Goal: Task Accomplishment & Management: Manage account settings

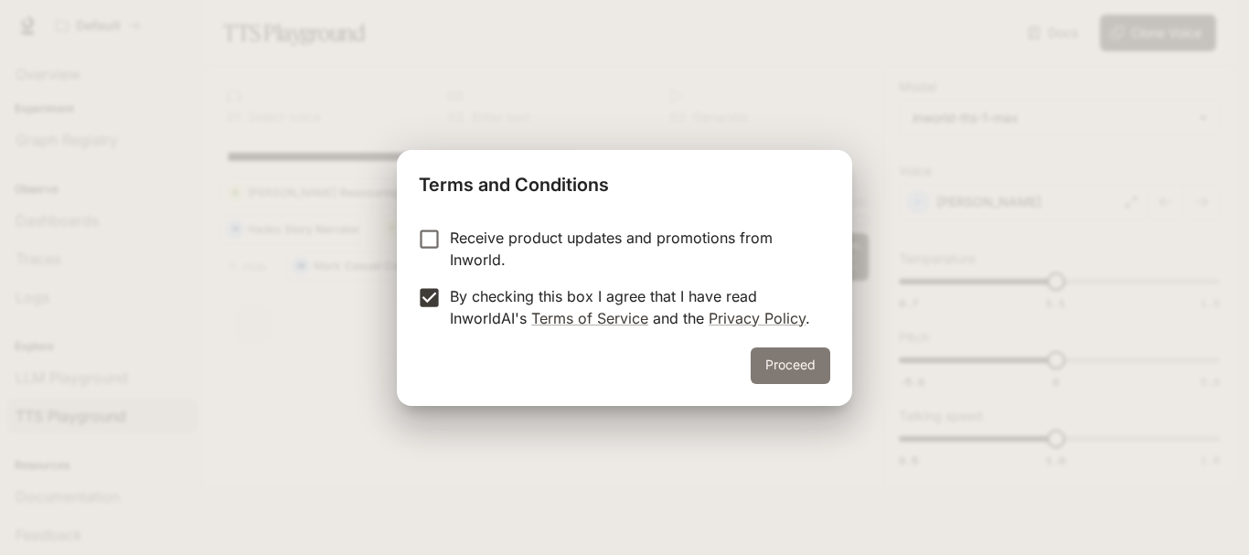
click at [795, 373] on button "Proceed" at bounding box center [791, 365] width 80 height 37
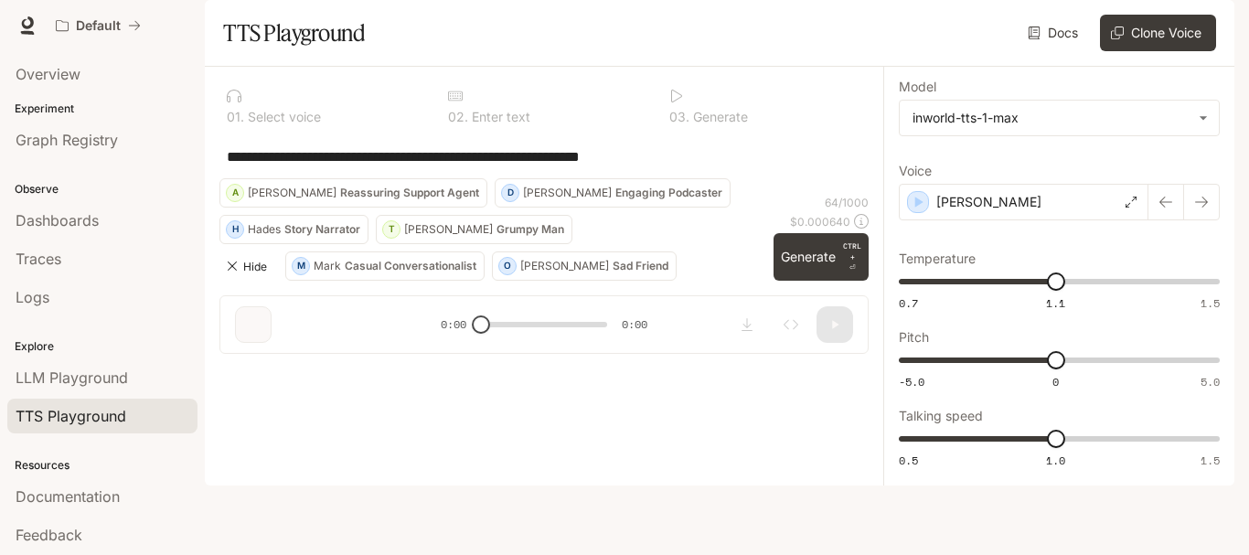
click at [248, 281] on button "Hide" at bounding box center [248, 265] width 59 height 29
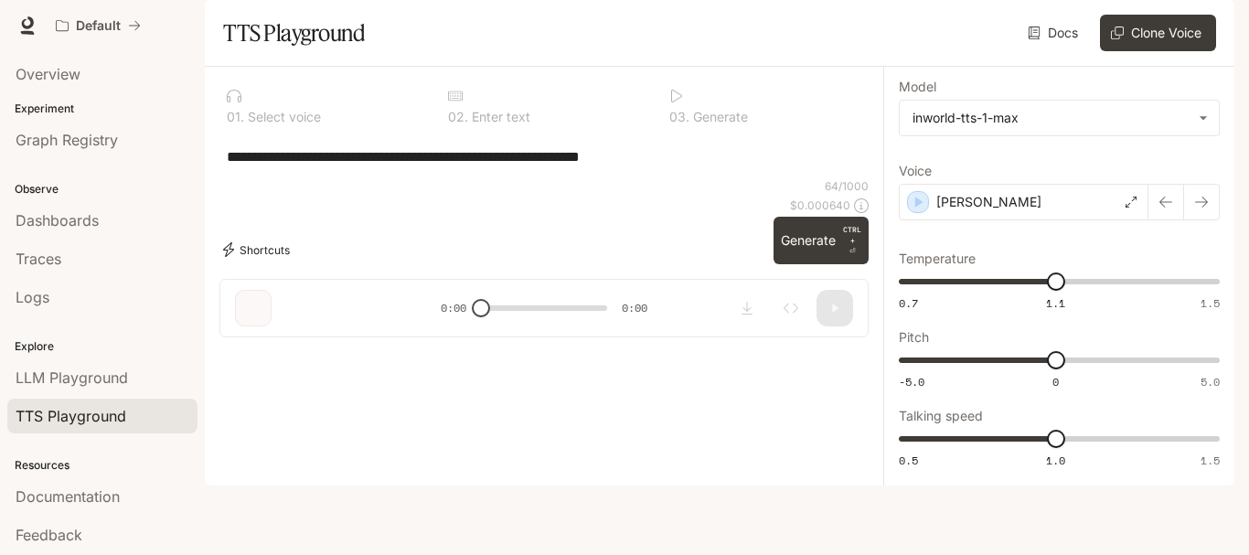
click at [251, 264] on button "Shortcuts" at bounding box center [258, 249] width 78 height 29
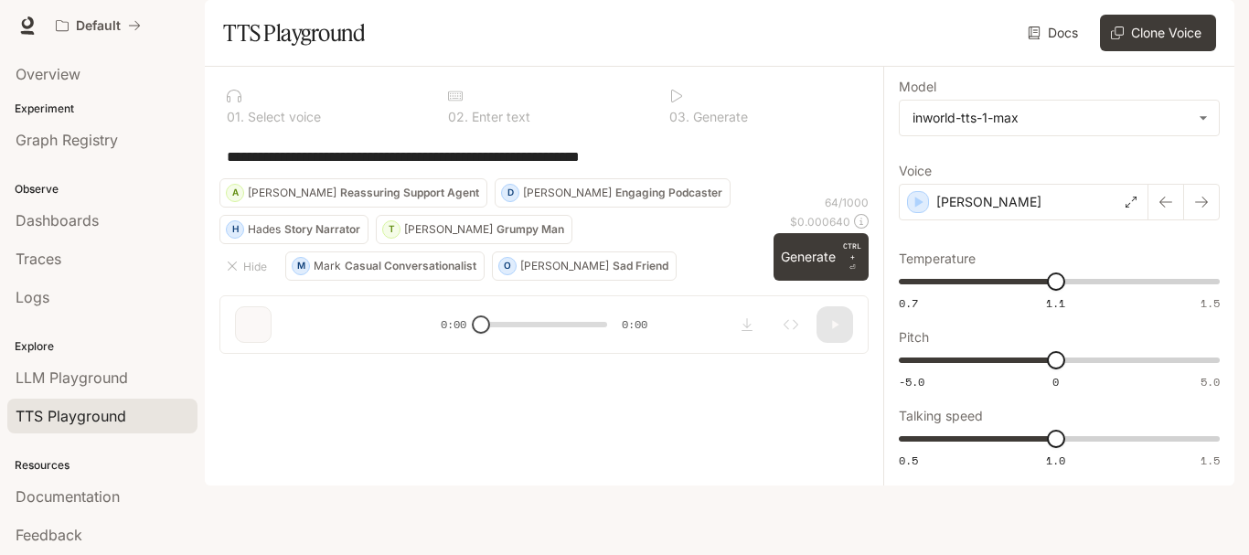
click at [259, 235] on p "Hades" at bounding box center [264, 229] width 33 height 11
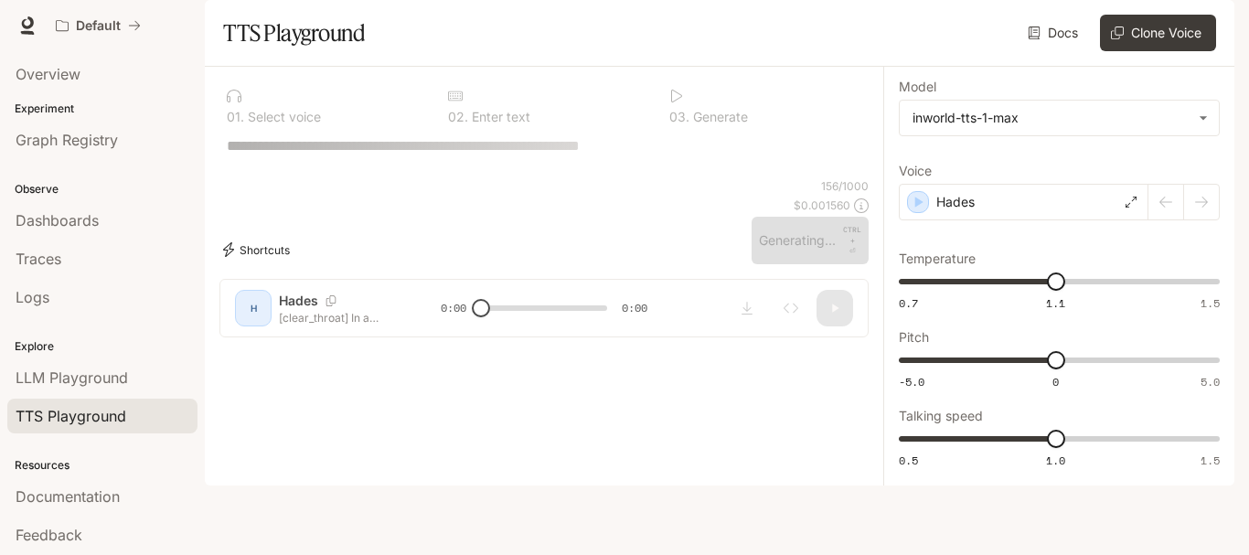
click at [269, 264] on button "Shortcuts" at bounding box center [258, 249] width 78 height 29
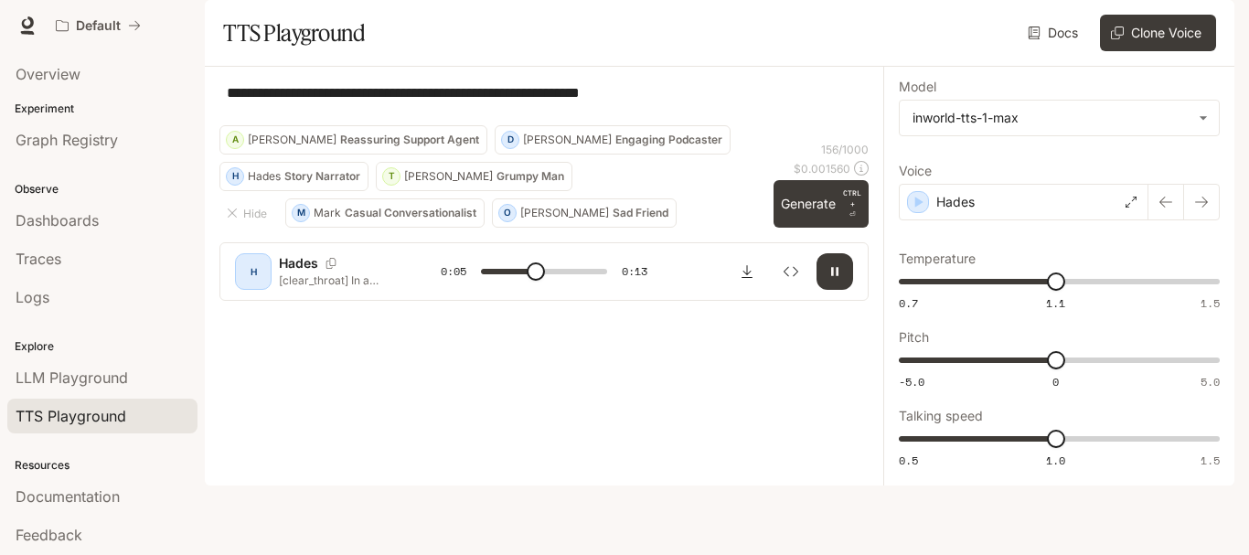
type input "*"
click at [832, 275] on icon "button" at bounding box center [834, 271] width 7 height 8
type input "****"
click at [1060, 51] on link "Docs" at bounding box center [1054, 33] width 61 height 37
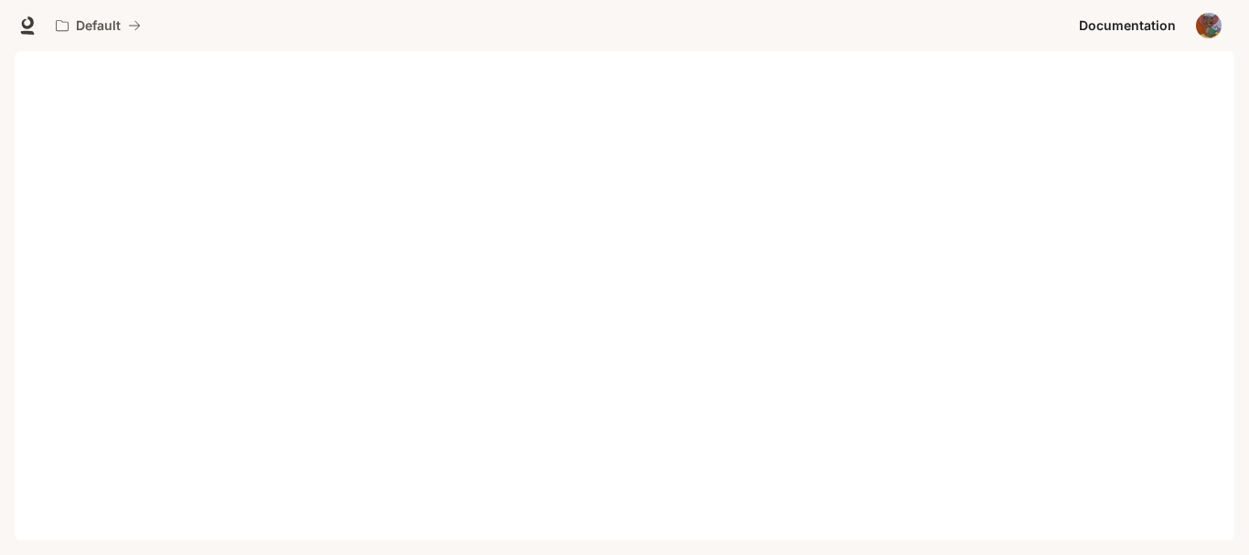
click at [1210, 36] on img "button" at bounding box center [1209, 26] width 26 height 26
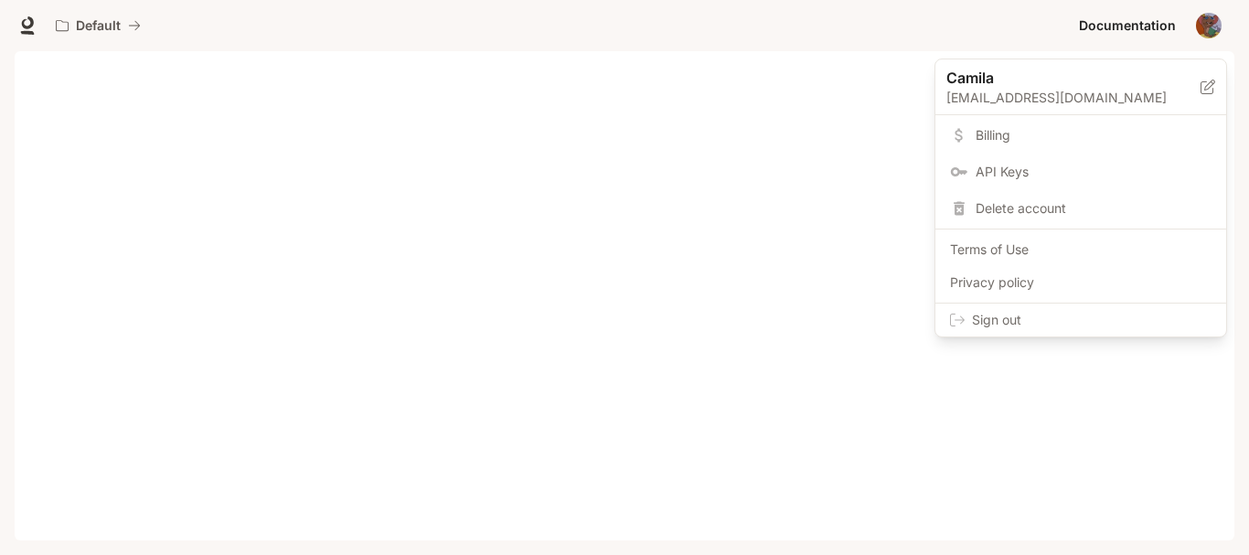
click at [1004, 214] on span "Delete account" at bounding box center [1094, 208] width 236 height 18
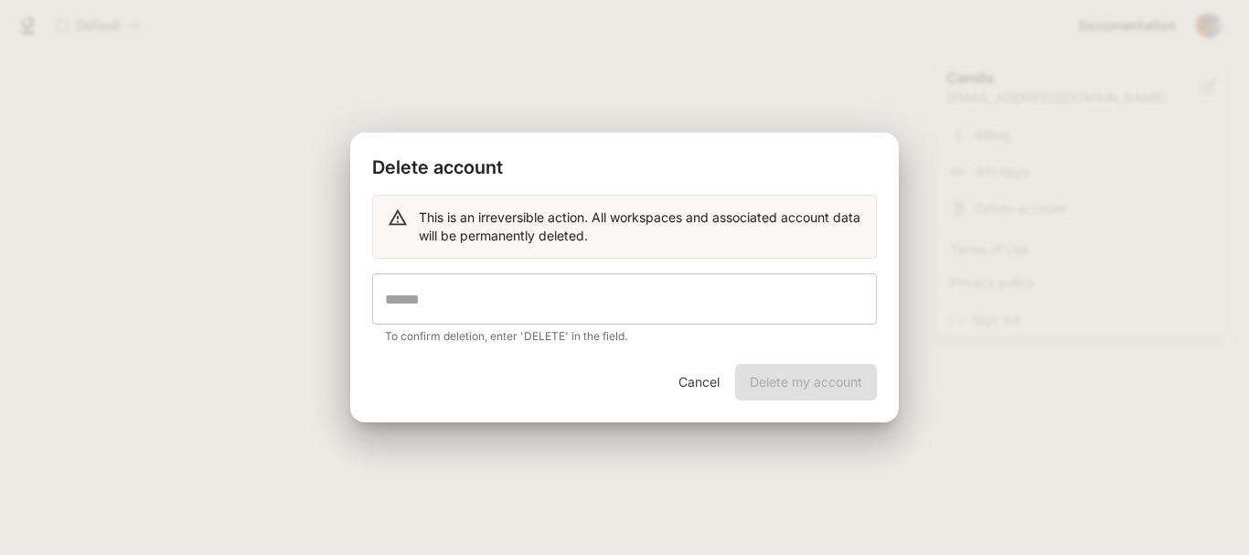
click at [734, 292] on input "text" at bounding box center [624, 298] width 505 height 51
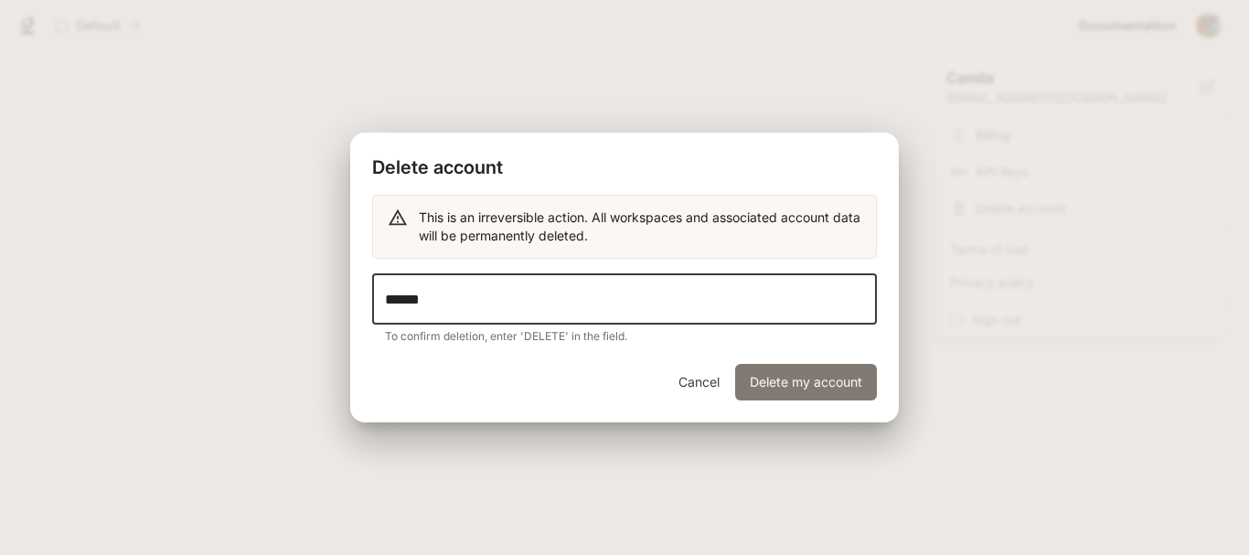
type input "******"
click at [784, 378] on button "Delete my account" at bounding box center [806, 382] width 142 height 37
